Goal: Information Seeking & Learning: Check status

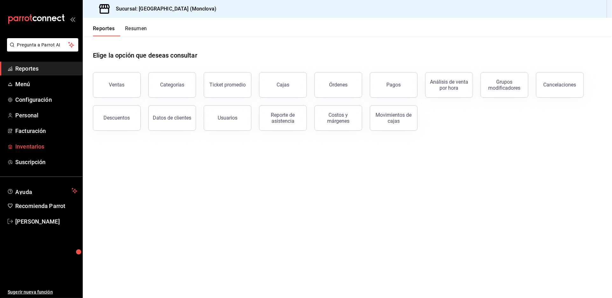
click at [50, 151] on span "Inventarios" at bounding box center [46, 146] width 62 height 9
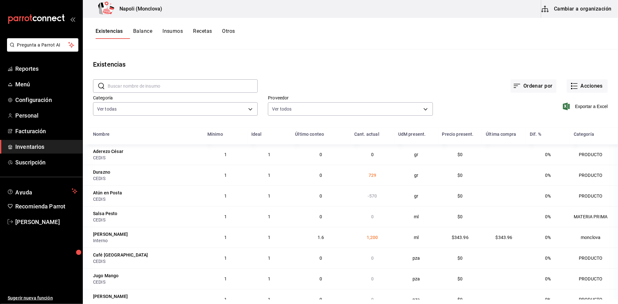
click at [574, 110] on span "Exportar a Excel" at bounding box center [586, 107] width 44 height 8
click at [55, 73] on span "Reportes" at bounding box center [46, 68] width 62 height 9
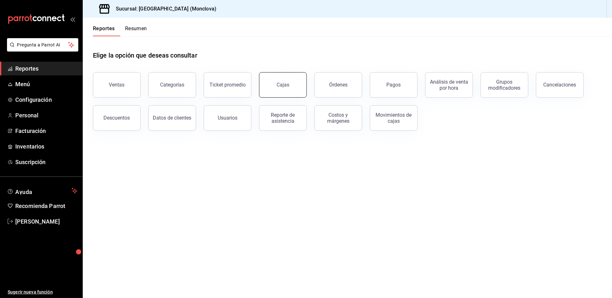
click at [284, 88] on div "Cajas" at bounding box center [283, 85] width 13 height 6
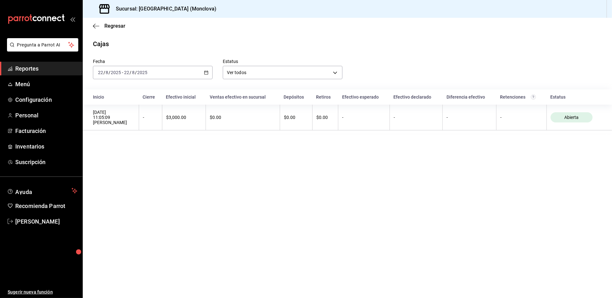
click at [208, 75] on icon "button" at bounding box center [206, 72] width 4 height 4
click at [143, 167] on span "Rango de fechas" at bounding box center [122, 163] width 49 height 7
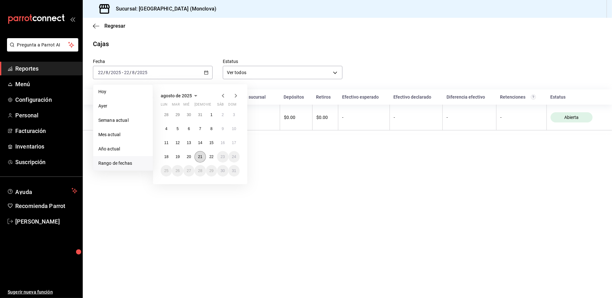
click at [202, 159] on abbr "21" at bounding box center [200, 157] width 4 height 4
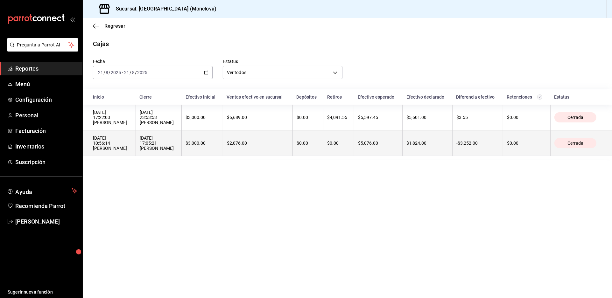
click at [223, 156] on th "$3,000.00" at bounding box center [202, 144] width 41 height 26
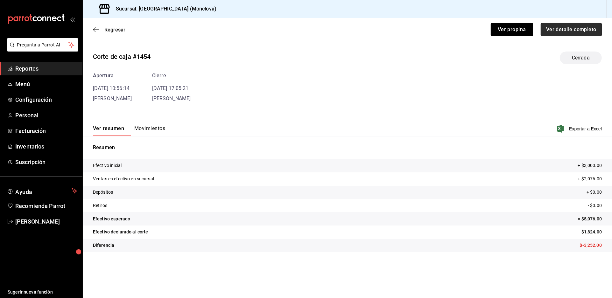
click at [549, 34] on button "Ver detalle completo" at bounding box center [571, 29] width 61 height 13
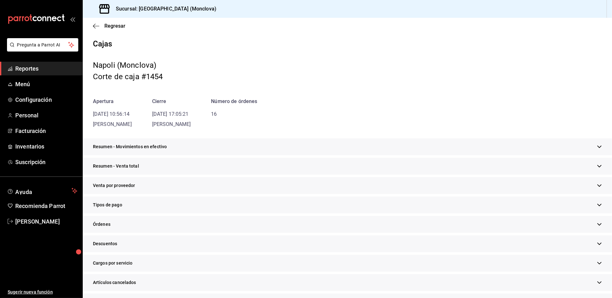
click at [274, 175] on div "Resumen - Venta total" at bounding box center [348, 166] width 530 height 17
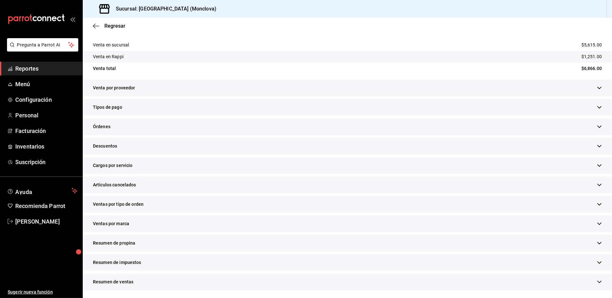
scroll to position [212, 0]
click at [195, 138] on div "Descuentos" at bounding box center [348, 146] width 530 height 17
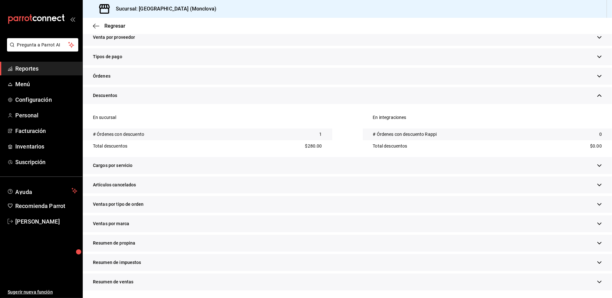
scroll to position [273, 0]
click at [240, 177] on div "Artículos cancelados" at bounding box center [348, 185] width 530 height 17
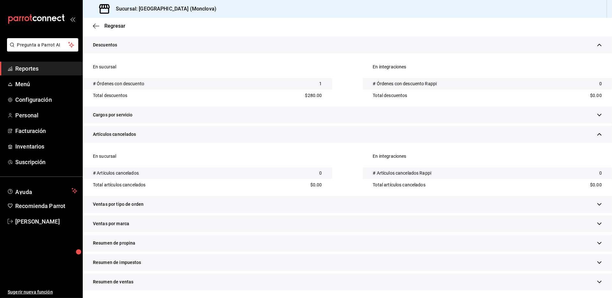
scroll to position [333, 0]
click at [239, 196] on div "Ventas por tipo de orden" at bounding box center [348, 204] width 530 height 17
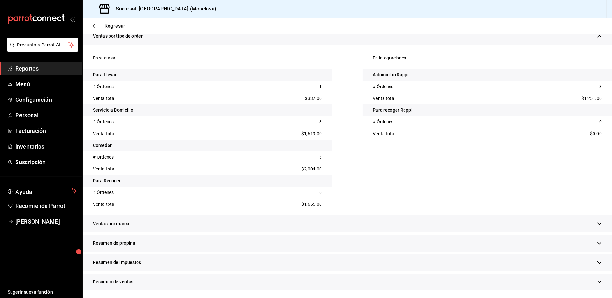
scroll to position [475, 0]
click at [118, 29] on span "Regresar" at bounding box center [114, 26] width 21 height 6
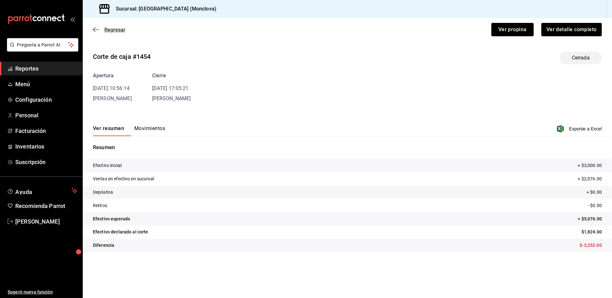
click at [119, 33] on span "Regresar" at bounding box center [114, 30] width 21 height 6
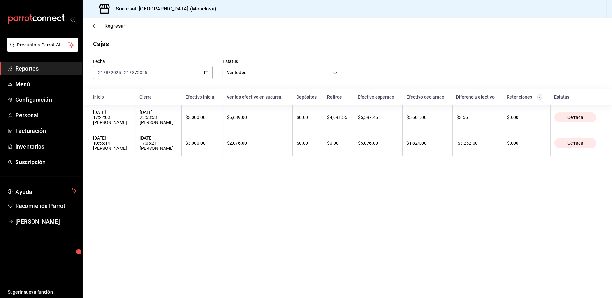
click at [182, 131] on th "[DATE] 23:53:53 [PERSON_NAME]" at bounding box center [159, 118] width 46 height 26
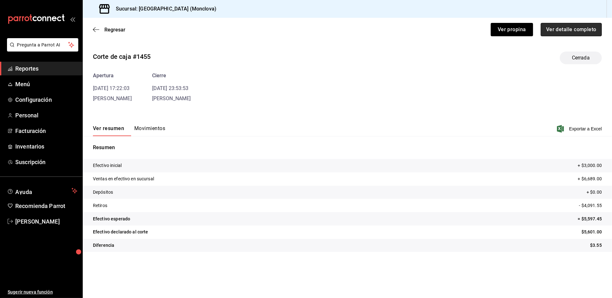
click at [581, 32] on button "Ver detalle completo" at bounding box center [571, 29] width 61 height 13
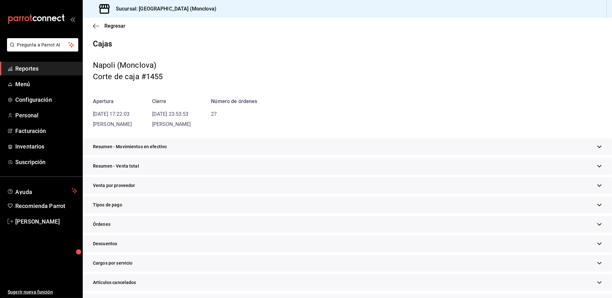
click at [206, 175] on div "Resumen - Venta total" at bounding box center [348, 166] width 530 height 17
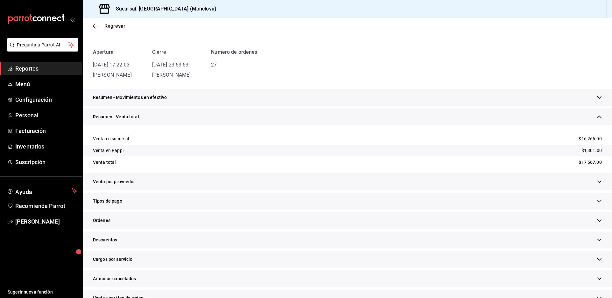
scroll to position [141, 0]
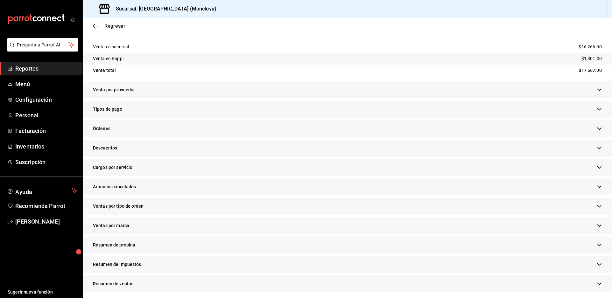
click at [174, 157] on div "Descuentos" at bounding box center [348, 148] width 530 height 17
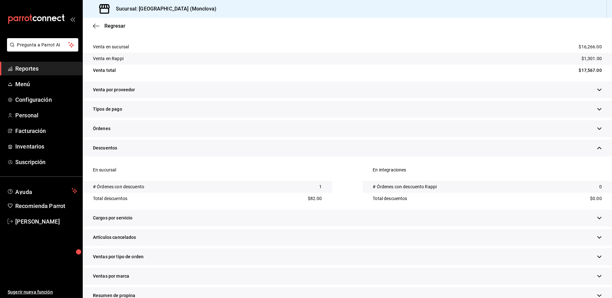
scroll to position [212, 0]
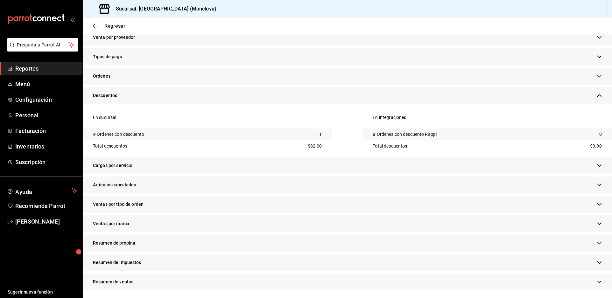
click at [248, 194] on div "Artículos cancelados" at bounding box center [348, 185] width 530 height 17
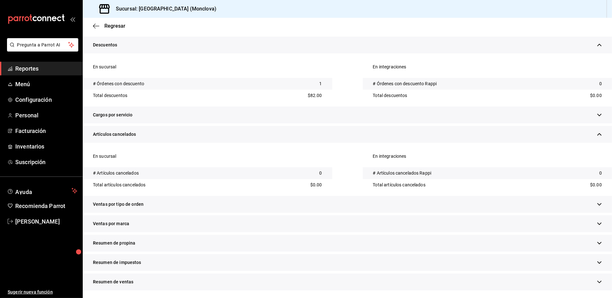
scroll to position [333, 0]
click at [254, 198] on div "Ventas por tipo de orden" at bounding box center [348, 204] width 530 height 17
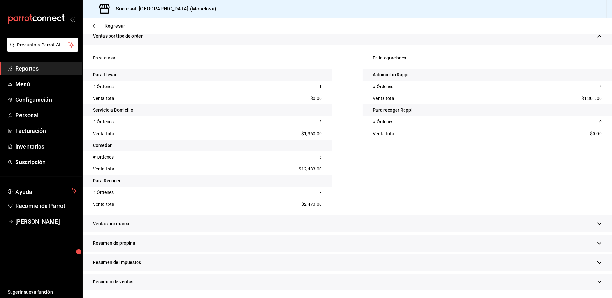
scroll to position [506, 0]
click at [47, 73] on span "Reportes" at bounding box center [46, 68] width 62 height 9
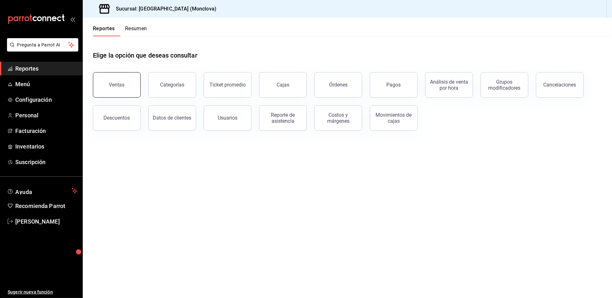
click at [113, 88] on div "Ventas" at bounding box center [117, 85] width 16 height 6
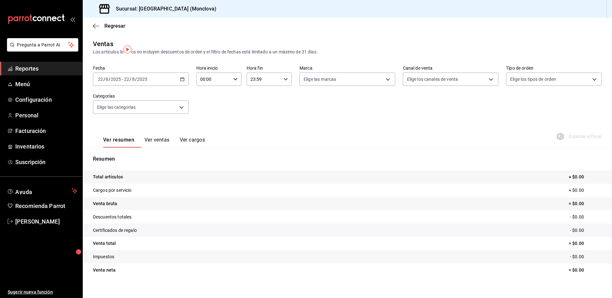
click at [186, 86] on div "[DATE] [DATE] - [DATE] [DATE]" at bounding box center [141, 79] width 96 height 13
click at [147, 159] on span "Rango de fechas" at bounding box center [122, 156] width 49 height 7
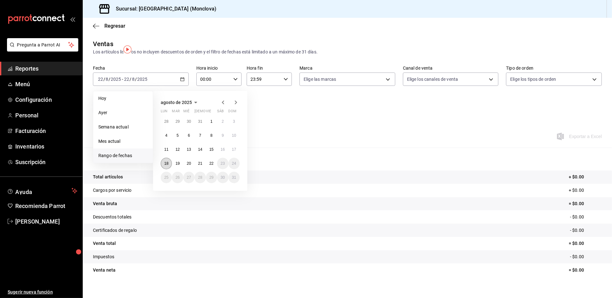
click at [168, 168] on button "18" at bounding box center [166, 163] width 11 height 11
click at [205, 169] on button "21" at bounding box center [200, 163] width 11 height 11
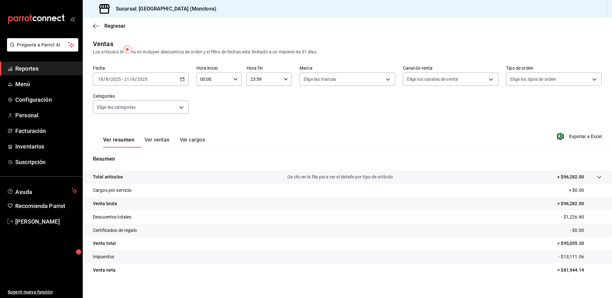
click at [248, 117] on div "Fecha [DATE] [DATE] - [DATE] [DATE] Hora inicio 00:00 Hora inicio Hora fin 23:5…" at bounding box center [347, 94] width 509 height 56
click at [300, 144] on div "Ver resumen Ver ventas Ver cargos Exportar a Excel" at bounding box center [348, 135] width 530 height 26
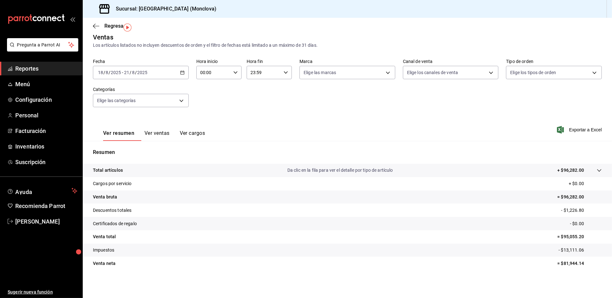
scroll to position [22, 0]
